Goal: Information Seeking & Learning: Learn about a topic

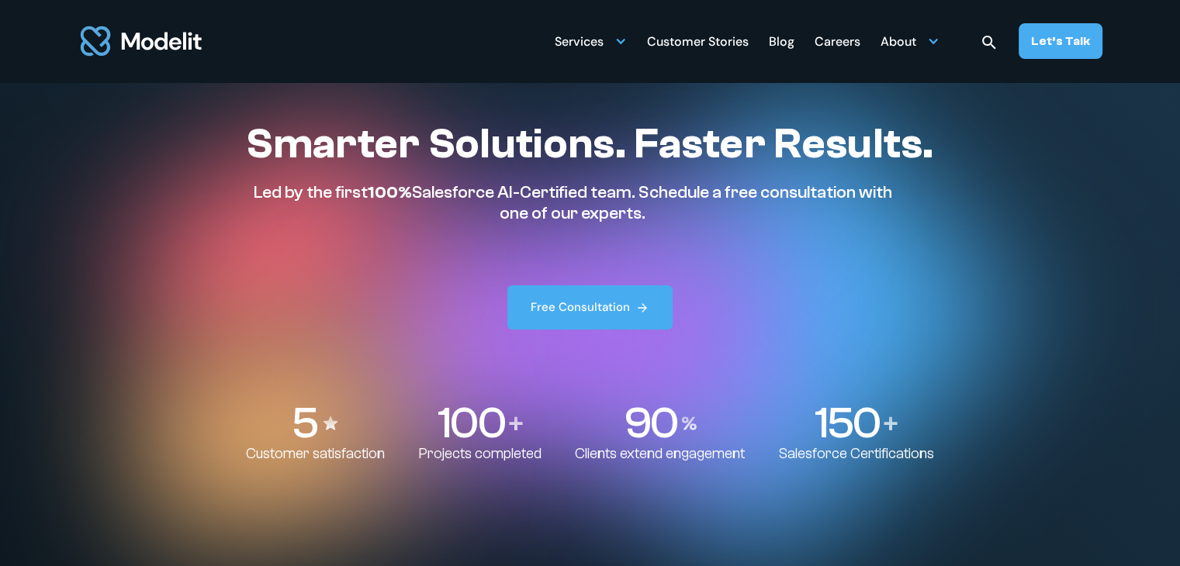
scroll to position [289, 0]
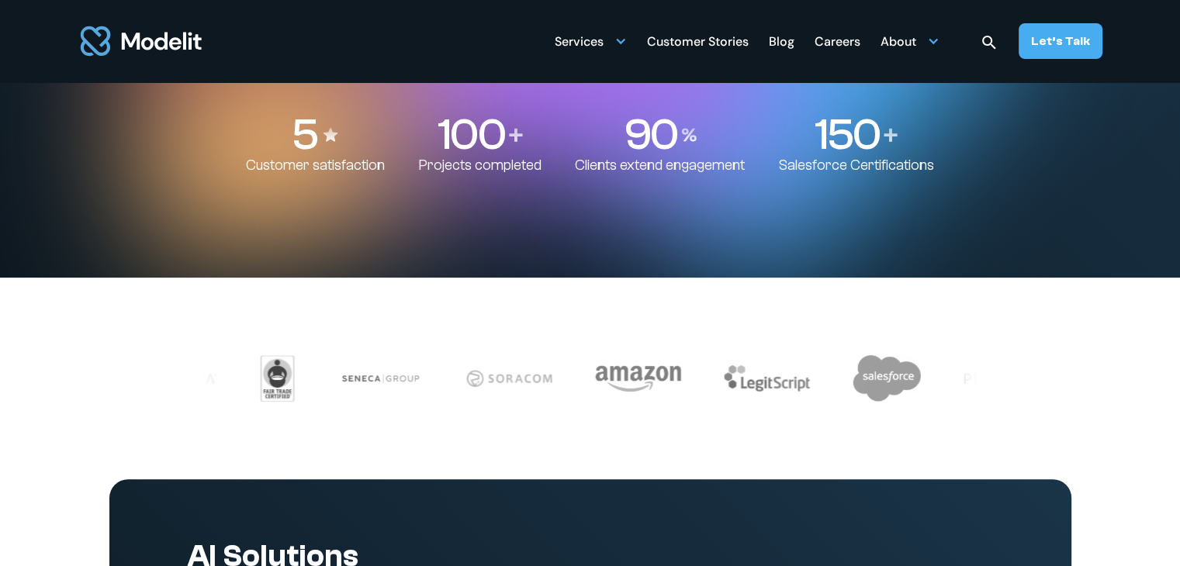
click at [790, 40] on div "Blog" at bounding box center [782, 43] width 26 height 30
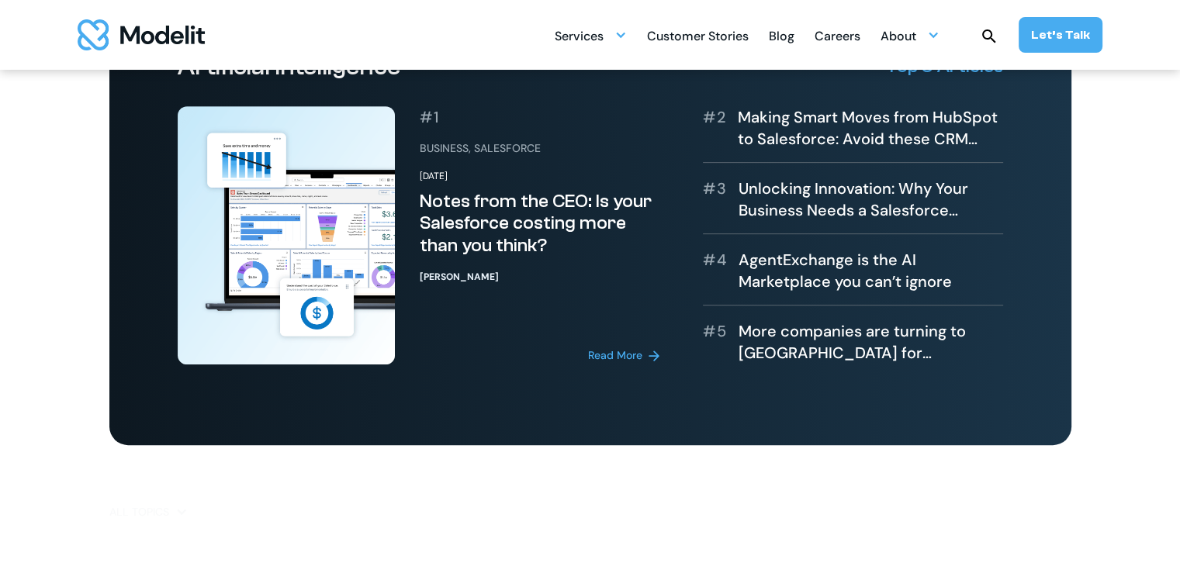
scroll to position [641, 0]
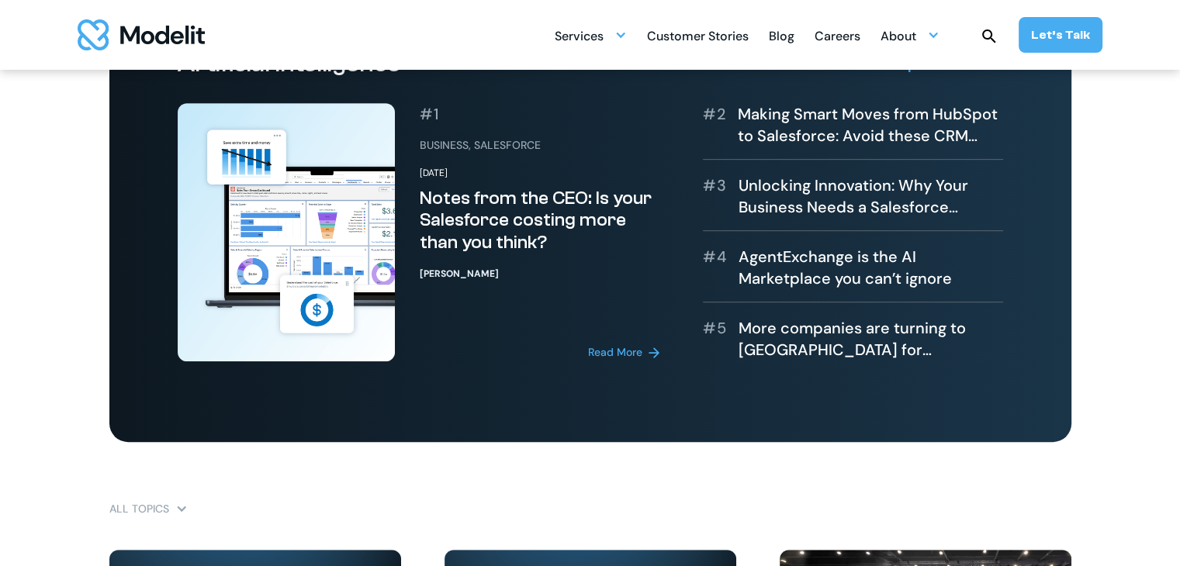
click at [309, 285] on img at bounding box center [286, 231] width 217 height 257
click at [602, 353] on div "Read More" at bounding box center [615, 352] width 54 height 16
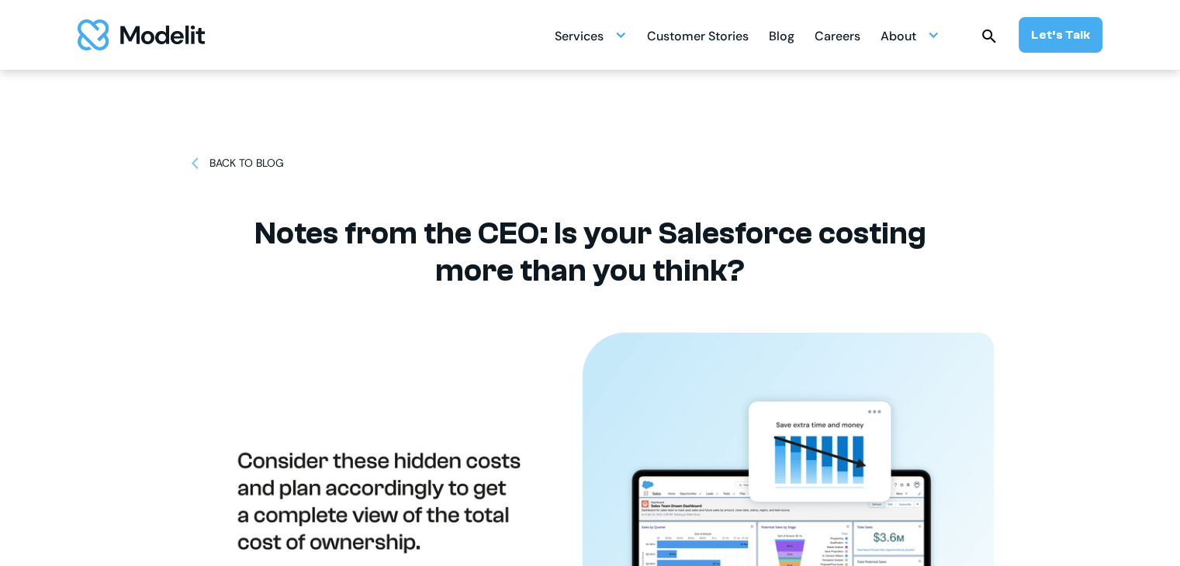
click at [209, 165] on div "BACK TO BLOG" at bounding box center [246, 163] width 74 height 16
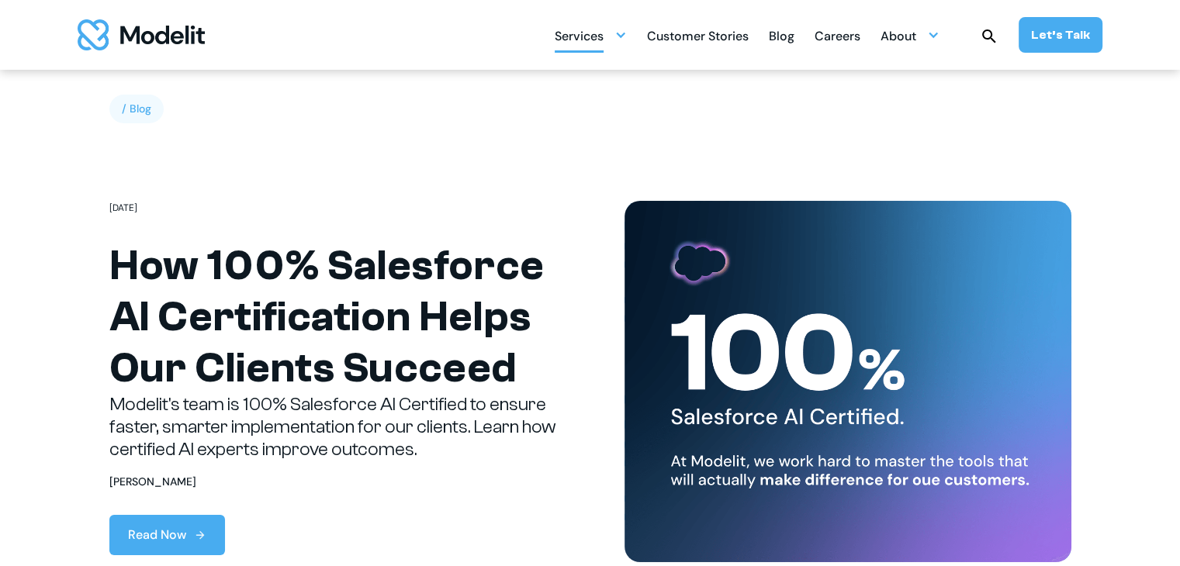
click at [593, 34] on div "Services" at bounding box center [579, 37] width 49 height 30
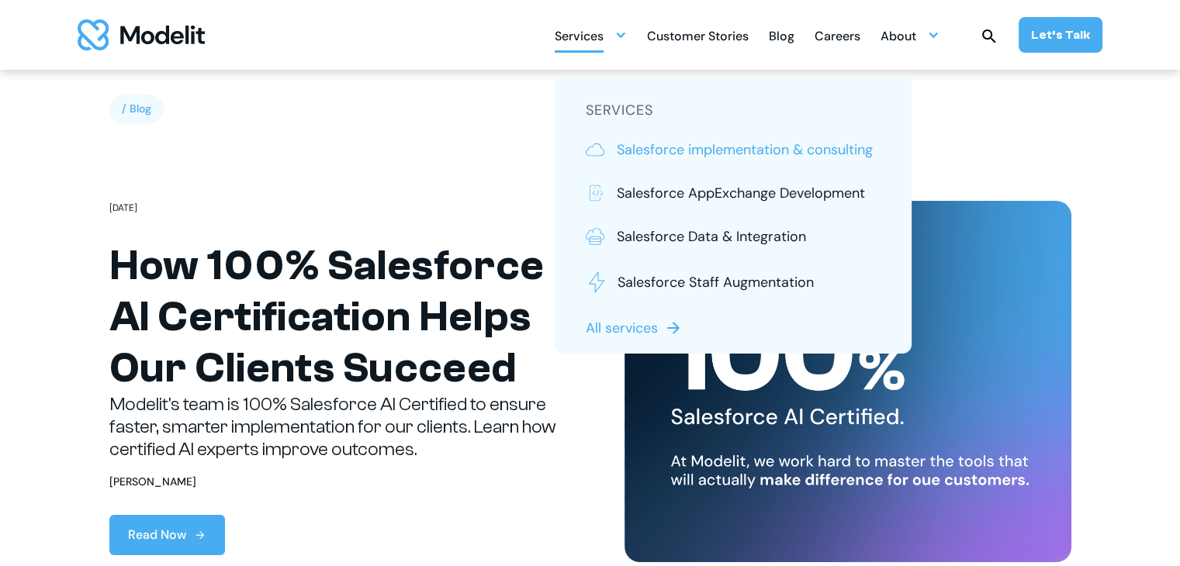
click at [628, 157] on p "Salesforce implementation & consulting" at bounding box center [745, 150] width 256 height 20
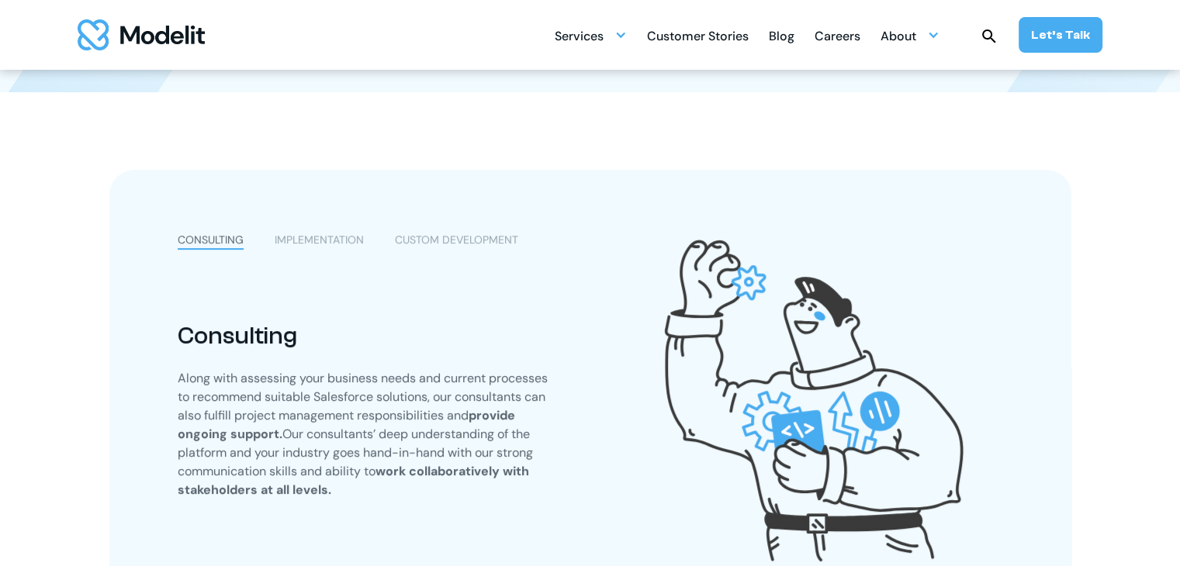
scroll to position [436, 0]
